Goal: Book appointment/travel/reservation

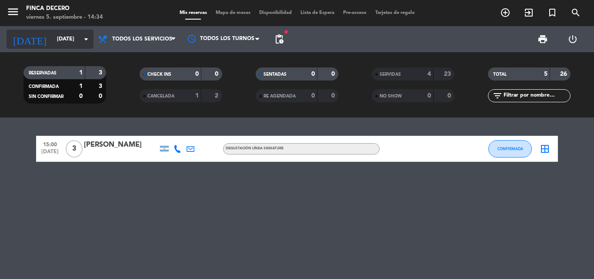
click at [82, 43] on icon "arrow_drop_down" at bounding box center [86, 39] width 10 height 10
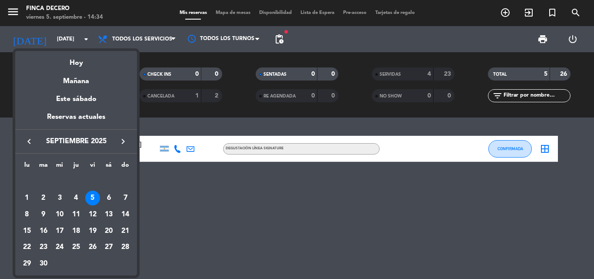
click at [92, 201] on div "5" at bounding box center [92, 198] width 15 height 15
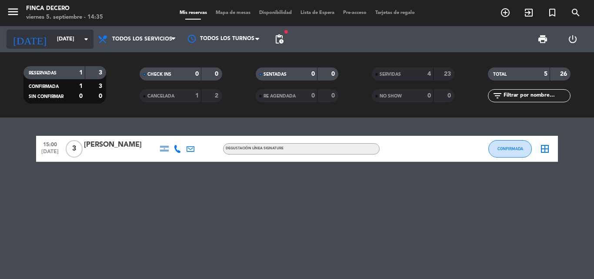
click at [76, 44] on input "[DATE]" at bounding box center [90, 39] width 74 height 15
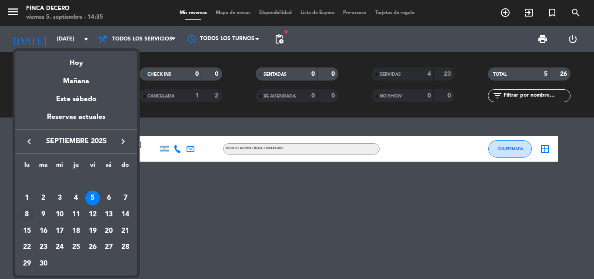
click at [26, 216] on div "8" at bounding box center [27, 214] width 15 height 15
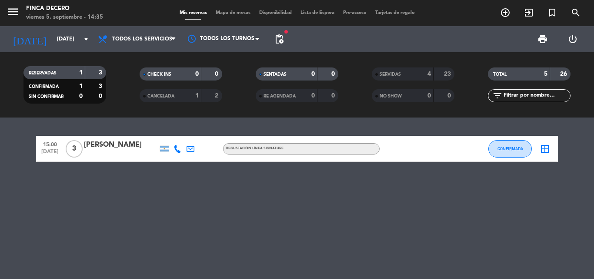
type input "[DATE]"
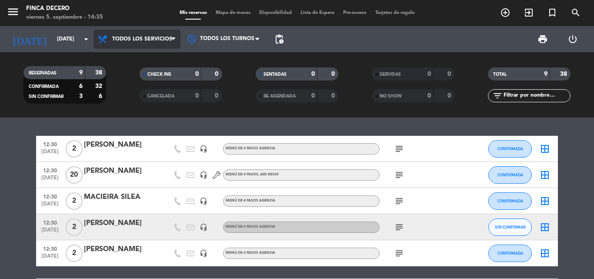
click at [174, 34] on span "Todos los servicios" at bounding box center [137, 39] width 87 height 19
click at [165, 58] on div "menu Finca Decero viernes 5. septiembre - 14:35 Mis reservas Mapa de mesas Disp…" at bounding box center [297, 58] width 594 height 117
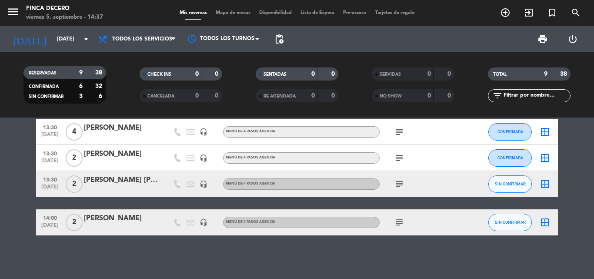
click at [138, 188] on div at bounding box center [121, 189] width 74 height 7
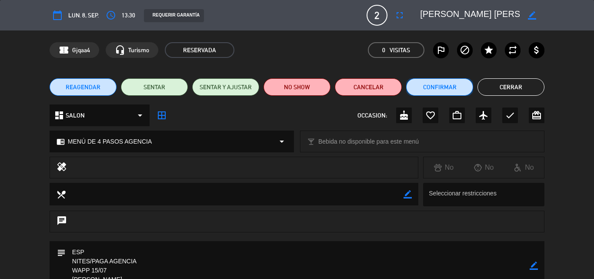
click at [433, 86] on button "Confirmar" at bounding box center [439, 86] width 67 height 17
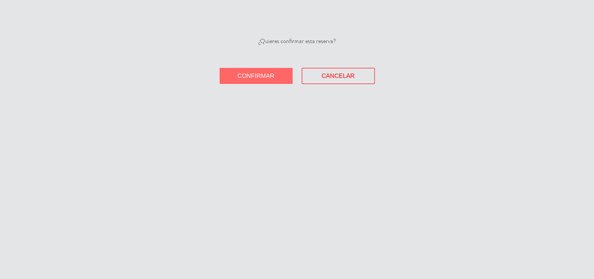
click at [242, 73] on span "Confirmar" at bounding box center [256, 75] width 37 height 7
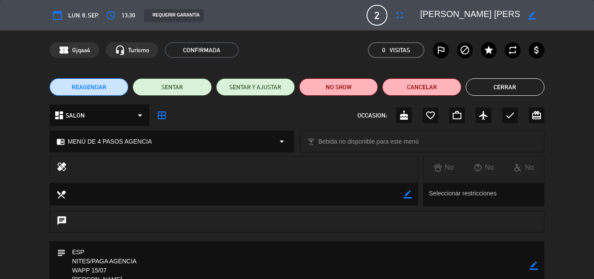
click at [479, 86] on button "Cerrar" at bounding box center [505, 86] width 79 height 17
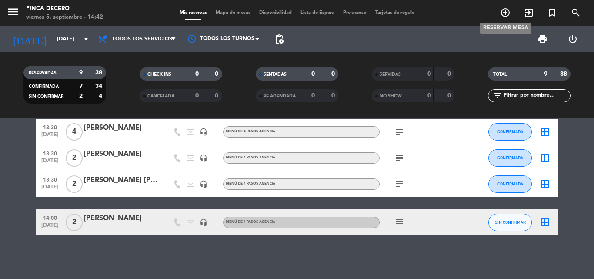
click at [511, 7] on span "add_circle_outline" at bounding box center [505, 12] width 23 height 15
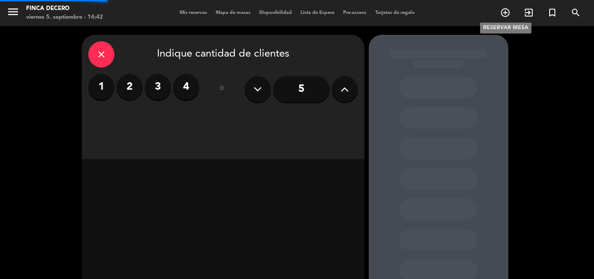
click at [507, 12] on icon "add_circle_outline" at bounding box center [505, 12] width 10 height 10
click at [133, 96] on label "2" at bounding box center [130, 87] width 26 height 26
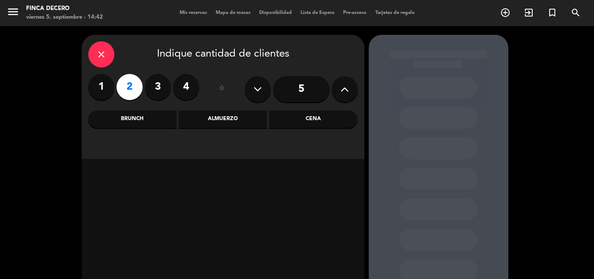
click at [213, 126] on div "Almuerzo" at bounding box center [223, 119] width 88 height 17
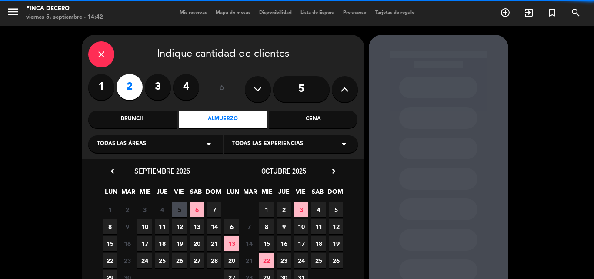
click at [203, 147] on div "Todas las áreas arrow_drop_down" at bounding box center [155, 143] width 134 height 17
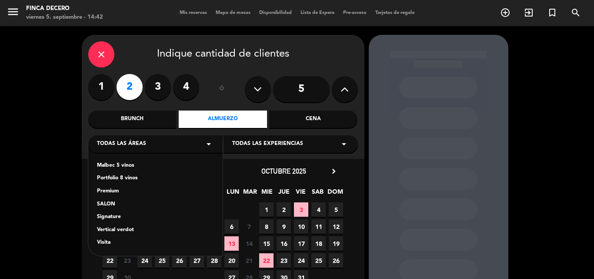
click at [109, 198] on div "Malbec 5 vinos Portfolio 8 vinos Premium SALON Signature Vertical verdot Visita" at bounding box center [155, 199] width 134 height 114
click at [110, 201] on div "SALON" at bounding box center [155, 204] width 117 height 9
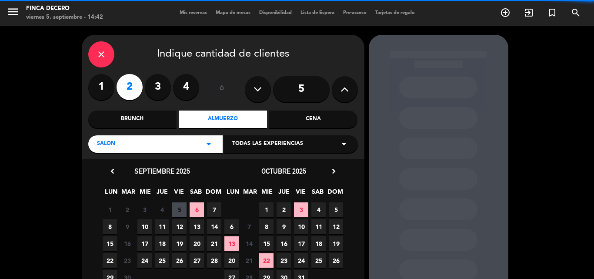
click at [242, 142] on span "Todas las experiencias" at bounding box center [267, 144] width 71 height 9
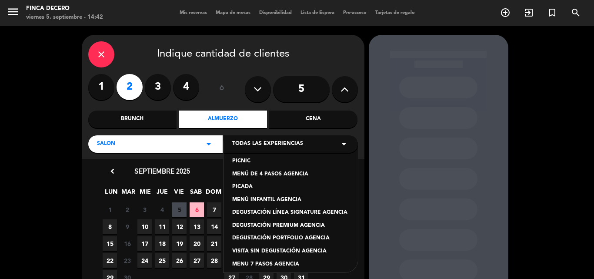
scroll to position [74, 0]
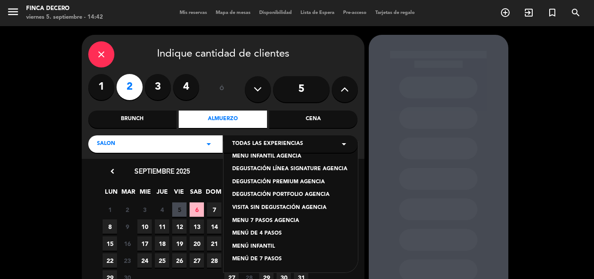
click at [268, 235] on div "MENÚ DE 4 PASOS" at bounding box center [290, 233] width 117 height 9
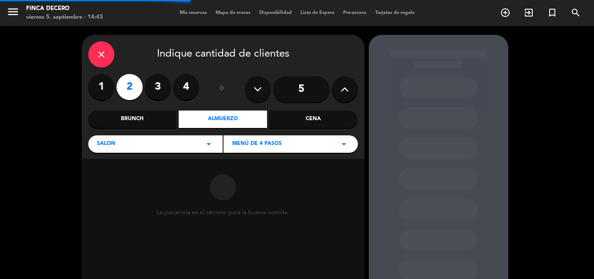
click at [309, 141] on div "MENÚ DE 4 PASOS arrow_drop_down" at bounding box center [291, 143] width 134 height 17
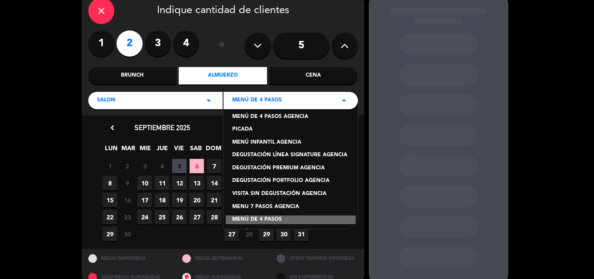
scroll to position [30, 0]
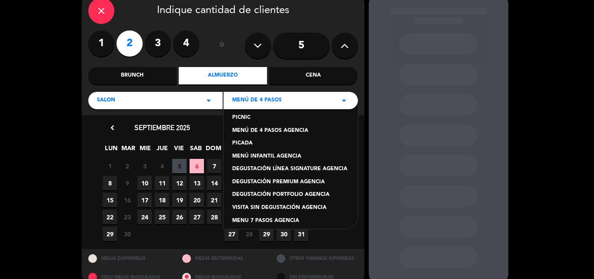
click at [285, 128] on div "MENÚ DE 4 PASOS AGENCIA" at bounding box center [290, 131] width 117 height 9
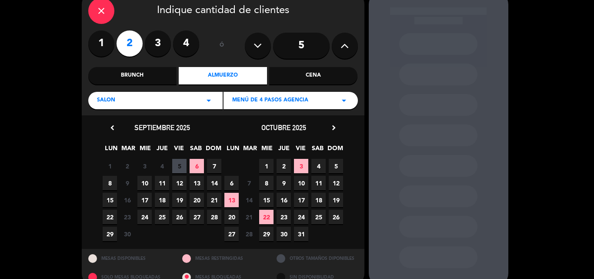
click at [336, 127] on icon "chevron_right" at bounding box center [333, 127] width 9 height 9
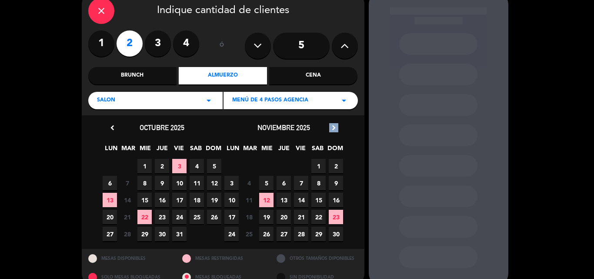
click at [336, 127] on icon "chevron_right" at bounding box center [333, 127] width 9 height 9
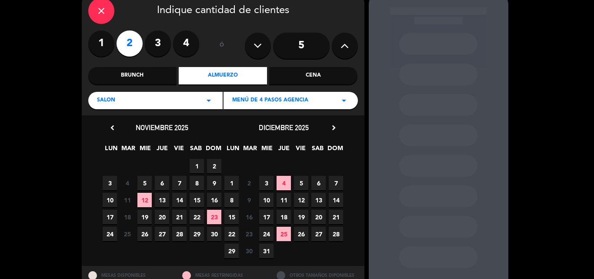
click at [230, 201] on span "8" at bounding box center [232, 200] width 14 height 14
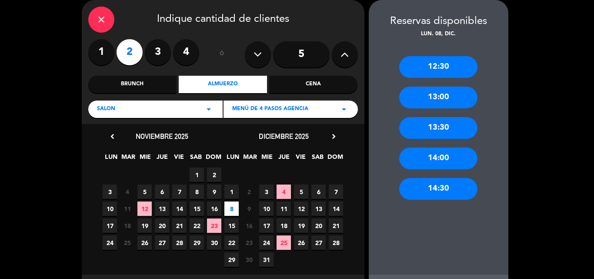
click at [427, 132] on div "13:30" at bounding box center [438, 128] width 78 height 22
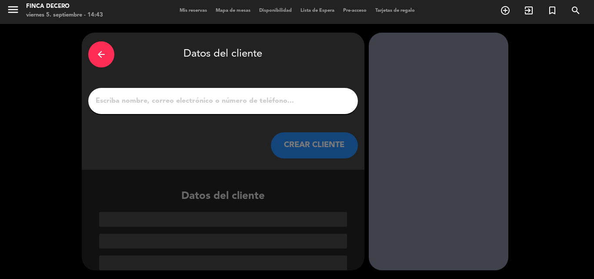
scroll to position [2, 0]
click at [319, 99] on input "1" at bounding box center [223, 101] width 257 height 12
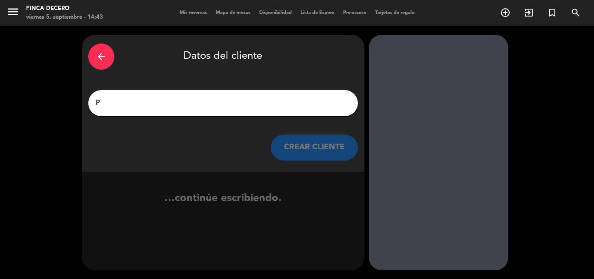
scroll to position [0, 0]
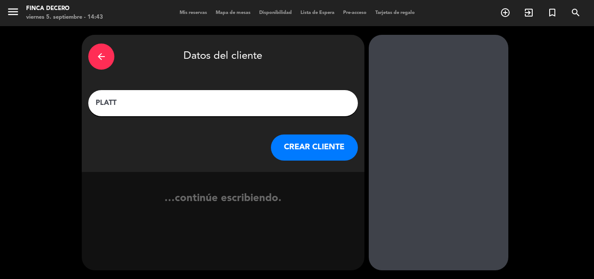
type input "PLATT"
click at [328, 152] on button "CREAR CLIENTE" at bounding box center [314, 147] width 87 height 26
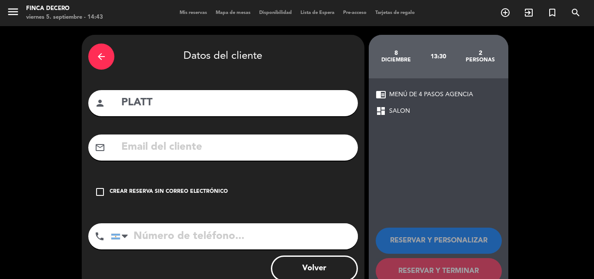
click at [103, 188] on icon "check_box_outline_blank" at bounding box center [100, 192] width 10 height 10
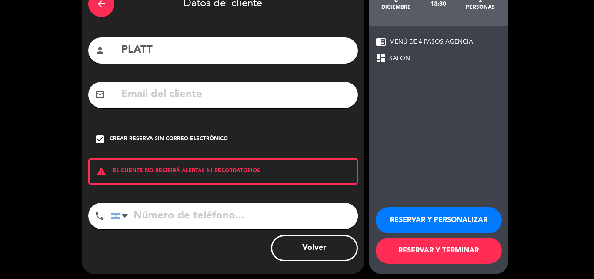
scroll to position [57, 0]
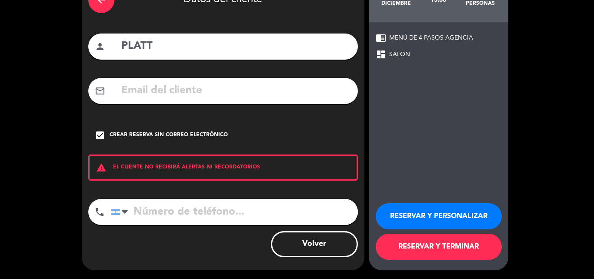
click at [422, 218] on button "RESERVAR Y PERSONALIZAR" at bounding box center [439, 216] width 126 height 26
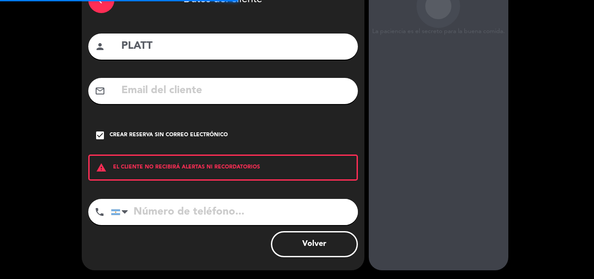
scroll to position [35, 0]
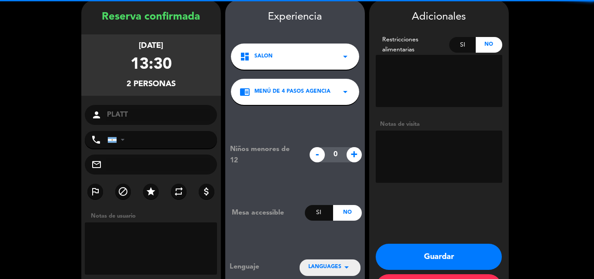
click at [437, 145] on textarea at bounding box center [439, 157] width 127 height 52
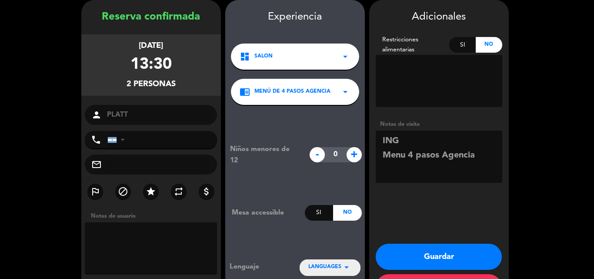
click at [475, 156] on textarea at bounding box center [439, 157] width 127 height 52
click at [465, 157] on textarea at bounding box center [439, 157] width 127 height 52
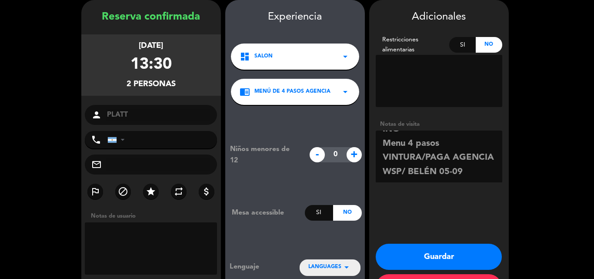
scroll to position [26, 0]
type textarea "ING Menu 4 pasos VINTURA/PAGA AGENCIA WSP/ BELÉN 05-09"
click at [439, 258] on button "Guardar" at bounding box center [439, 257] width 126 height 26
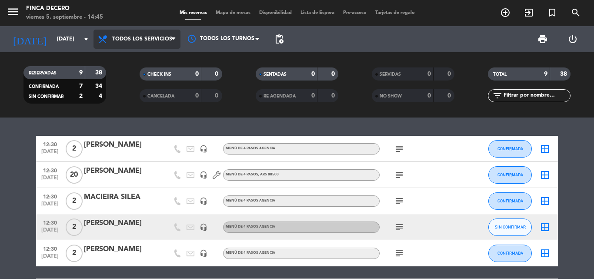
click at [171, 40] on icon at bounding box center [173, 39] width 4 height 7
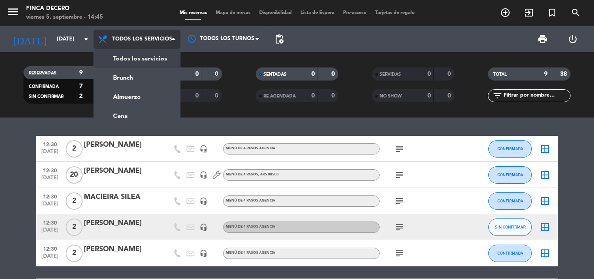
click at [171, 40] on icon at bounding box center [173, 39] width 4 height 7
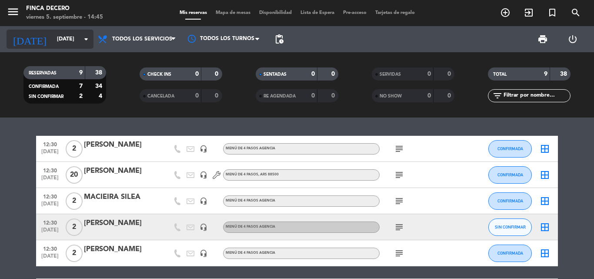
click at [85, 40] on icon "arrow_drop_down" at bounding box center [86, 39] width 10 height 10
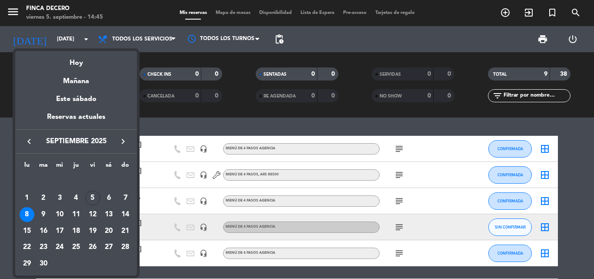
click at [121, 144] on icon "keyboard_arrow_right" at bounding box center [123, 141] width 10 height 10
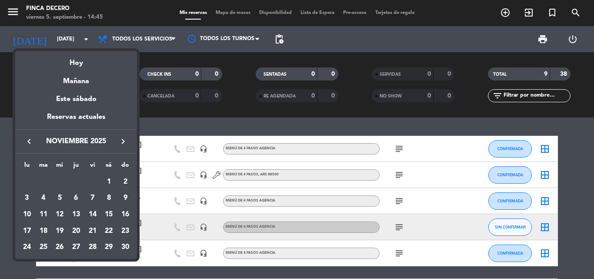
click at [121, 144] on icon "keyboard_arrow_right" at bounding box center [123, 141] width 10 height 10
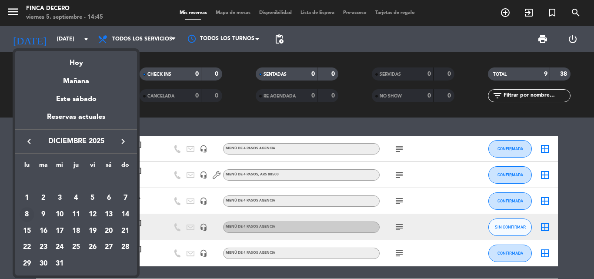
click at [30, 214] on div "8" at bounding box center [27, 214] width 15 height 15
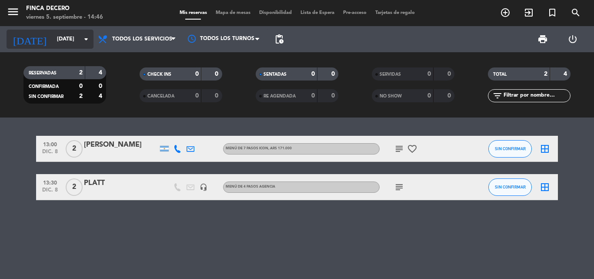
click at [83, 38] on icon "arrow_drop_down" at bounding box center [86, 39] width 10 height 10
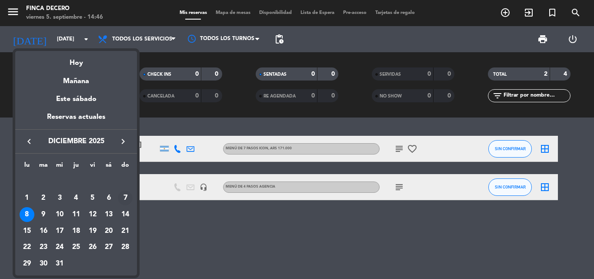
click at [125, 195] on div "7" at bounding box center [125, 198] width 15 height 15
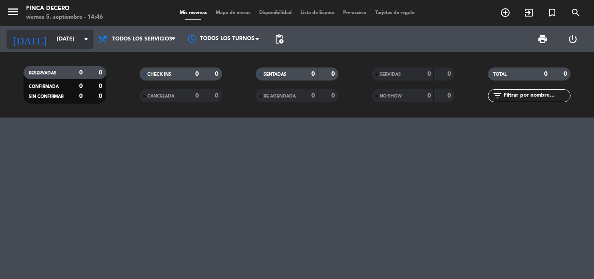
click at [90, 37] on icon "arrow_drop_down" at bounding box center [86, 39] width 10 height 10
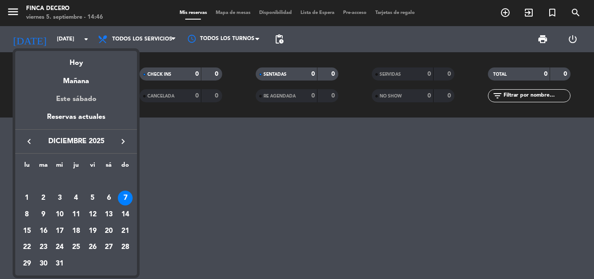
click at [79, 100] on div "Este sábado" at bounding box center [76, 99] width 122 height 24
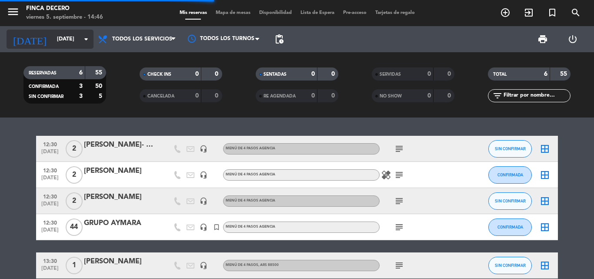
click at [84, 43] on icon "arrow_drop_down" at bounding box center [86, 39] width 10 height 10
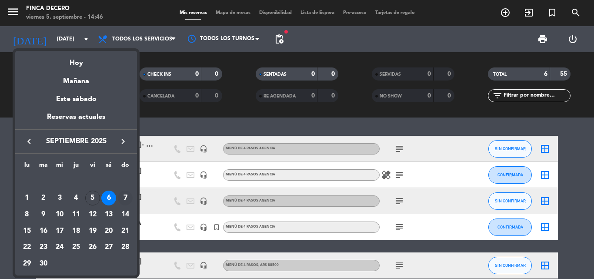
click at [127, 195] on div "7" at bounding box center [125, 198] width 15 height 15
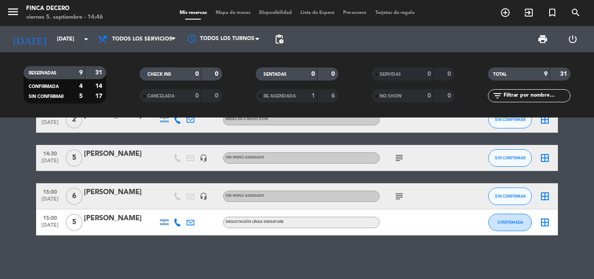
scroll to position [78, 0]
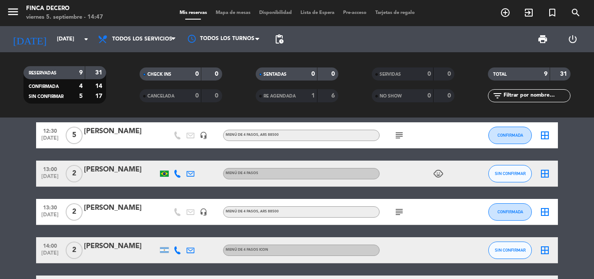
click at [142, 214] on div at bounding box center [121, 217] width 74 height 7
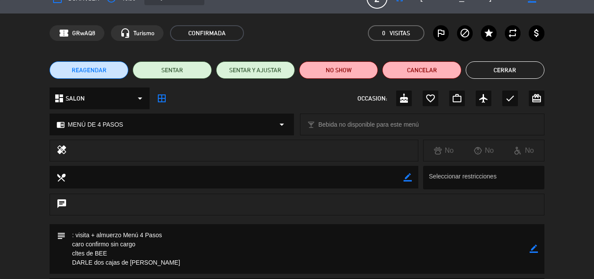
scroll to position [0, 0]
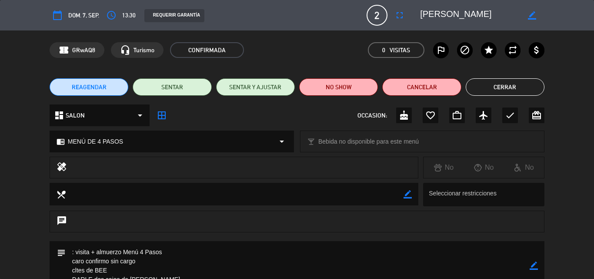
click at [494, 79] on button "Cerrar" at bounding box center [505, 86] width 79 height 17
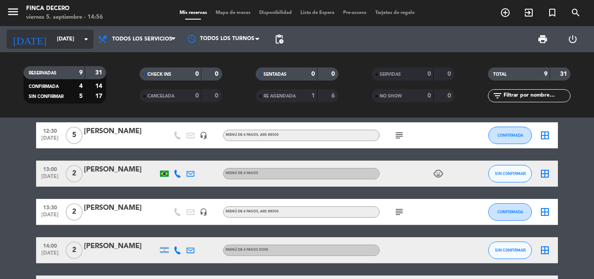
click at [63, 41] on input "[DATE]" at bounding box center [90, 39] width 74 height 15
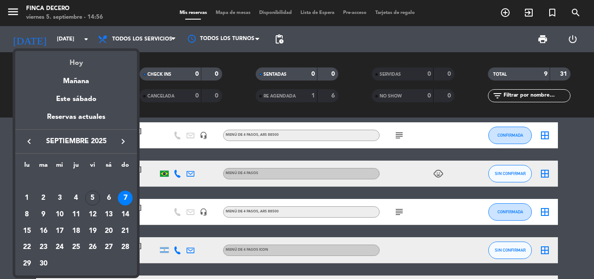
click at [70, 65] on div "Hoy" at bounding box center [76, 60] width 122 height 18
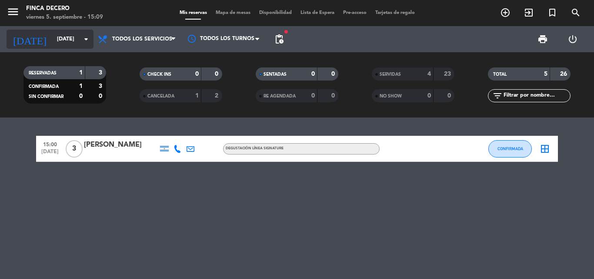
click at [86, 47] on input "[DATE]" at bounding box center [90, 39] width 74 height 15
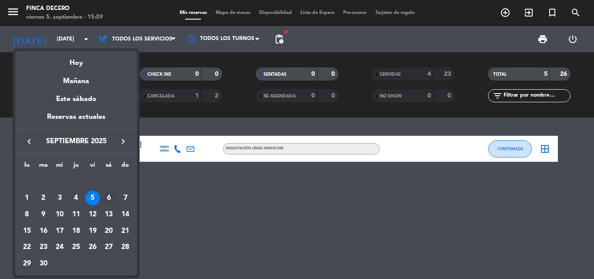
click at [109, 197] on div "6" at bounding box center [108, 198] width 15 height 15
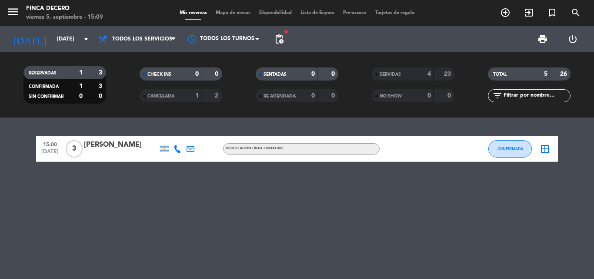
type input "[DATE]"
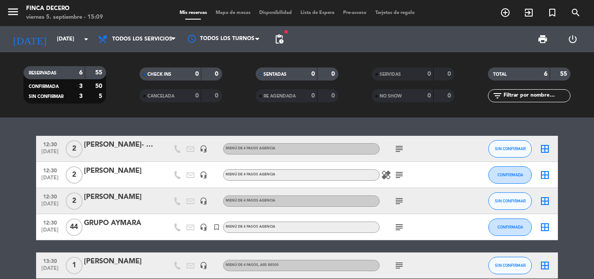
click at [139, 150] on div "[PERSON_NAME]- Aniversario![PERSON_NAME]" at bounding box center [121, 144] width 74 height 11
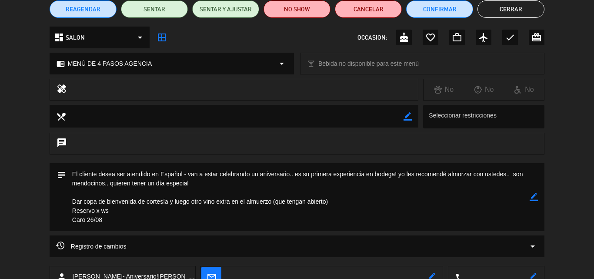
scroll to position [87, 0]
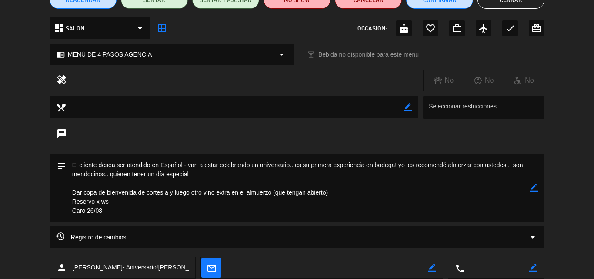
click at [533, 185] on icon "border_color" at bounding box center [534, 188] width 8 height 8
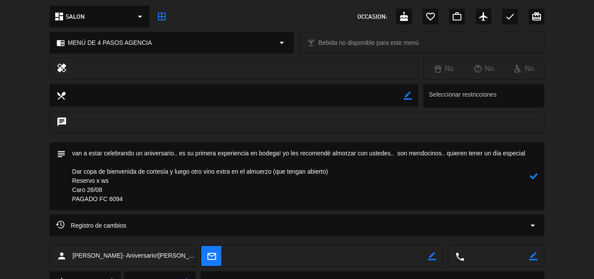
scroll to position [185, 0]
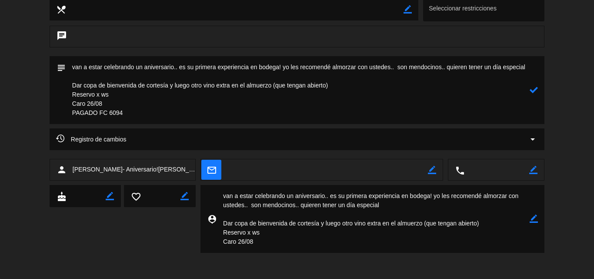
type textarea "van a estar celebrando un aniversario.. es su primera experiencia en bodega! yo…"
click at [533, 89] on icon at bounding box center [534, 90] width 8 height 8
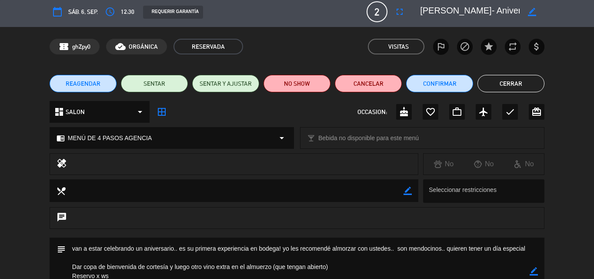
scroll to position [0, 0]
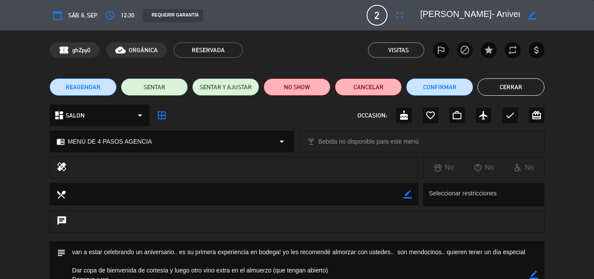
click at [538, 84] on button "Cerrar" at bounding box center [511, 86] width 67 height 17
